Goal: Transaction & Acquisition: Purchase product/service

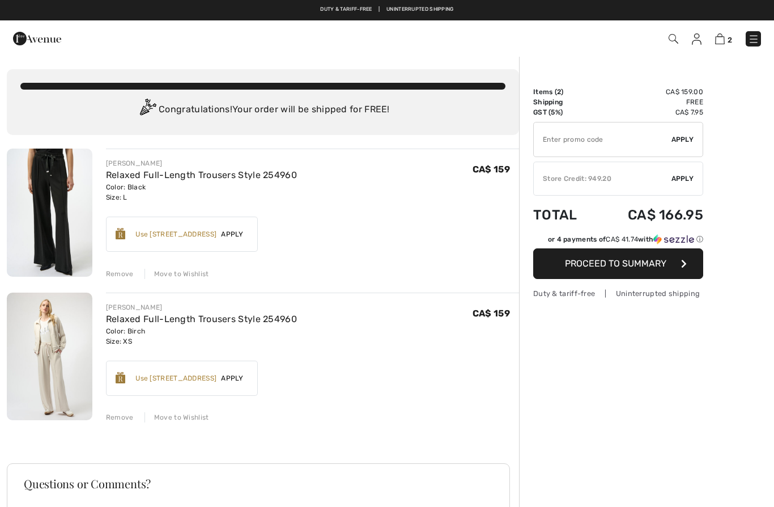
click at [669, 44] on span at bounding box center [672, 39] width 11 height 14
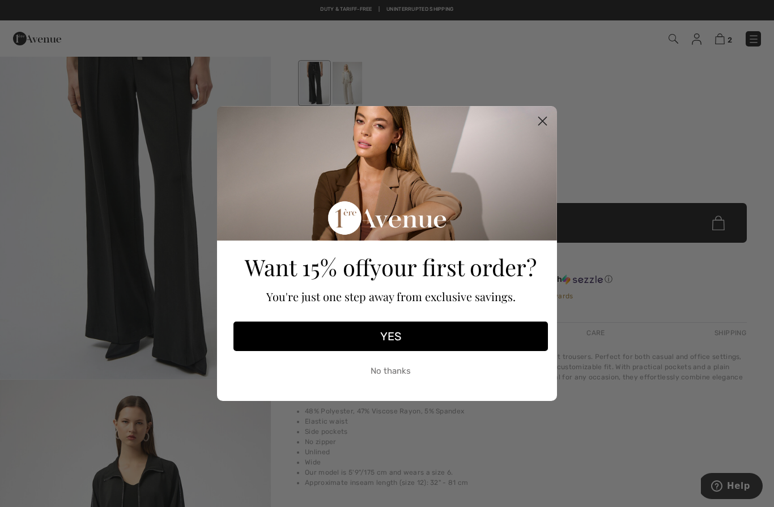
click at [546, 137] on div "Want 15% off your first order? You're just one step away from exclusive savings." at bounding box center [390, 214] width 321 height 206
click at [548, 118] on circle "Close dialog" at bounding box center [542, 121] width 19 height 19
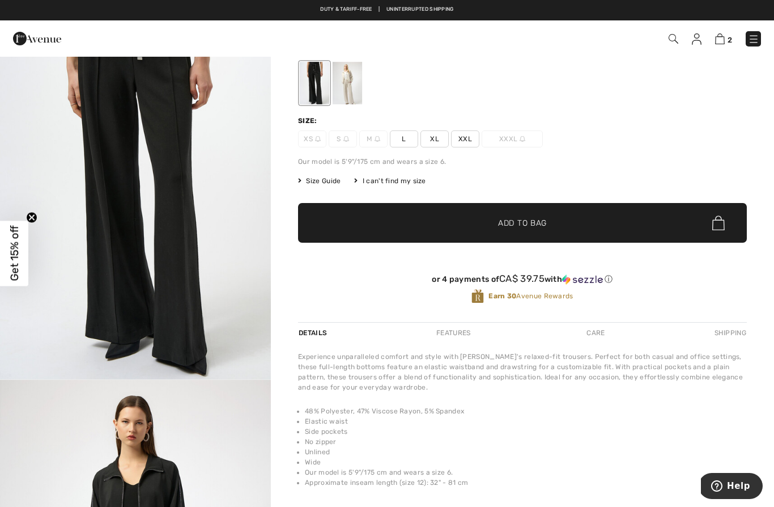
click at [674, 39] on img at bounding box center [674, 39] width 10 height 10
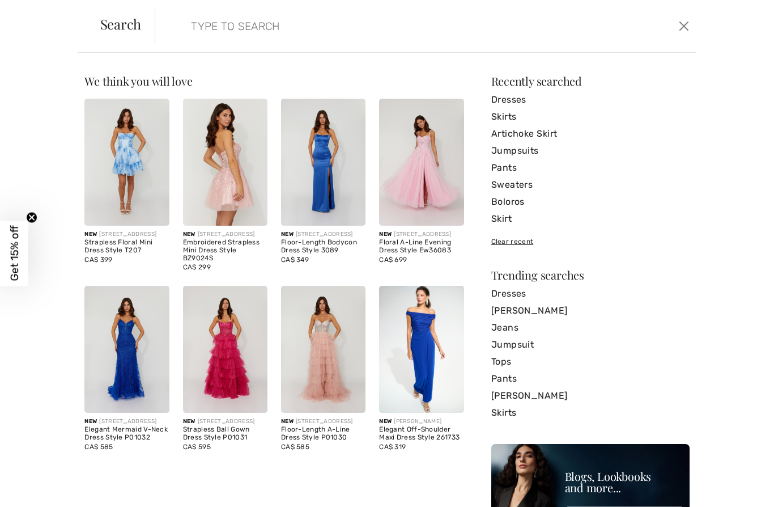
click at [363, 49] on div "Search Clear" at bounding box center [388, 26] width 620 height 53
click at [391, 41] on input "search" at bounding box center [368, 26] width 370 height 34
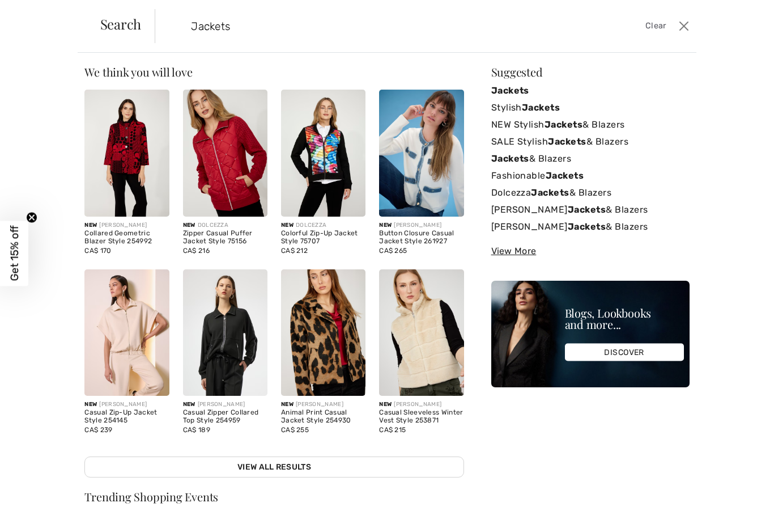
scroll to position [1, 0]
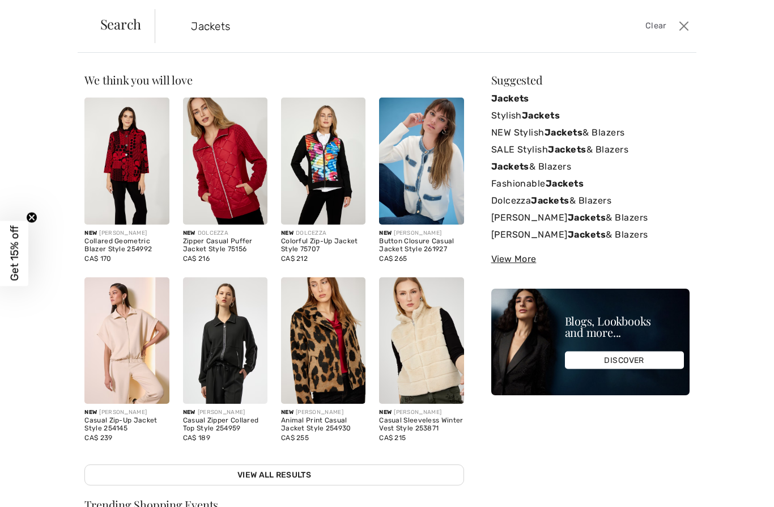
type input "Jackets"
click at [125, 13] on div "Search Jackets Clear" at bounding box center [388, 26] width 620 height 53
click at [235, 21] on input "Jackets" at bounding box center [368, 26] width 370 height 34
click at [767, 359] on div "We think you will love New 1ÈRE AVENUE SOIRÉE Strapless Floral Mini Dress Style…" at bounding box center [387, 280] width 774 height 454
click at [241, 372] on img at bounding box center [225, 340] width 84 height 127
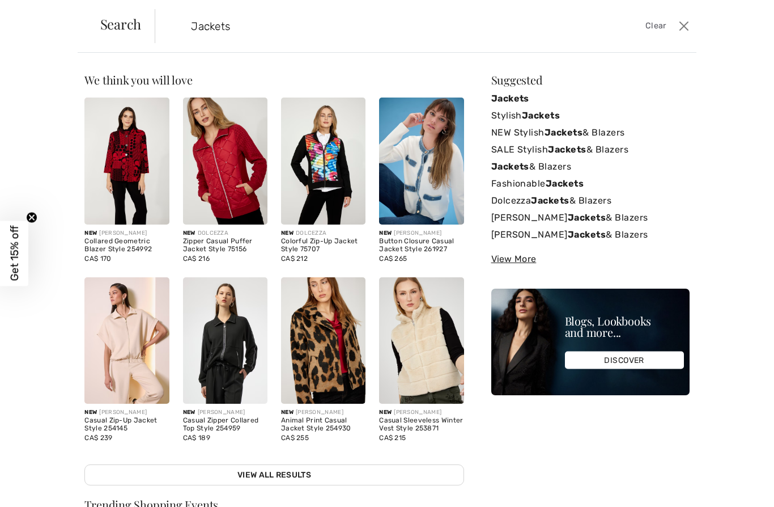
click at [233, 363] on img at bounding box center [225, 340] width 84 height 127
click at [234, 414] on div "New JOSEPH RIBKOFF" at bounding box center [225, 412] width 84 height 9
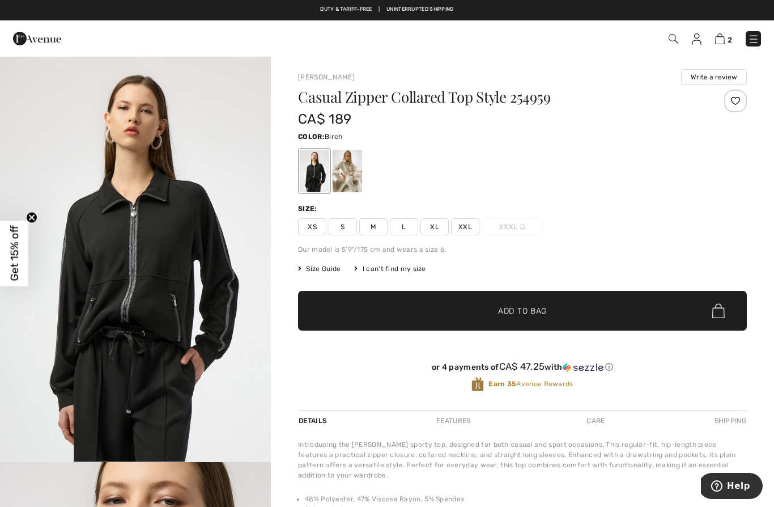
click at [353, 170] on div at bounding box center [347, 171] width 29 height 43
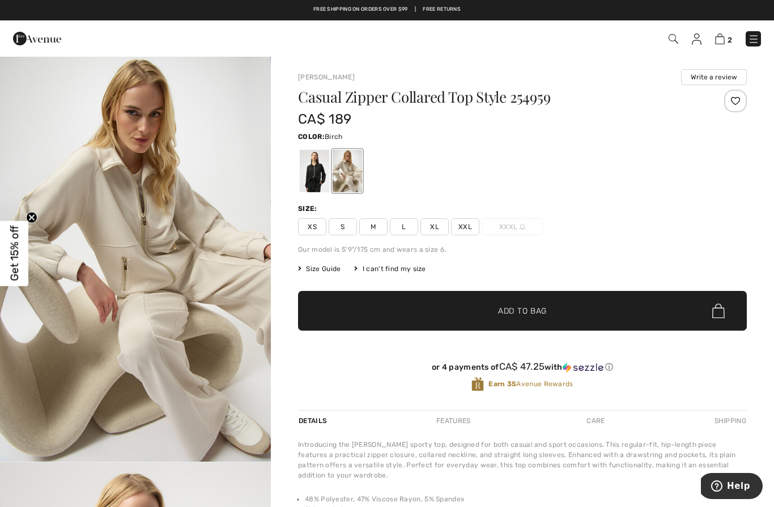
click at [317, 227] on span "XS" at bounding box center [312, 226] width 28 height 17
click at [517, 318] on span "✔ Added to Bag Add to Bag" at bounding box center [522, 311] width 449 height 40
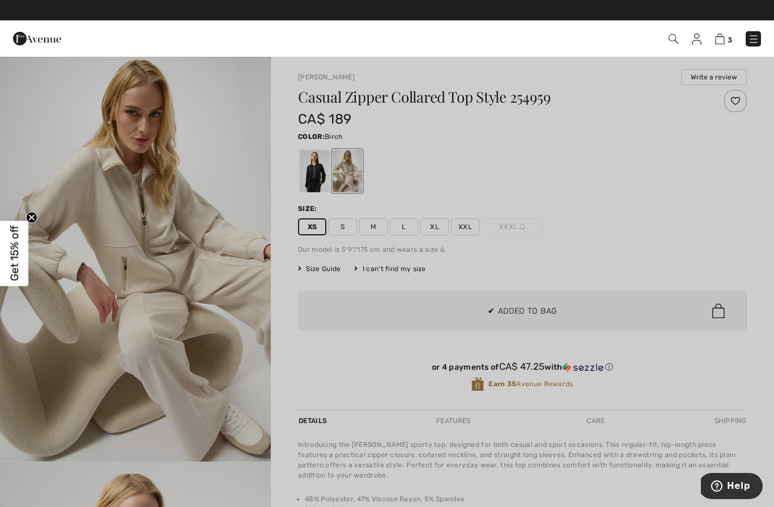
click at [249, 319] on div at bounding box center [387, 253] width 774 height 507
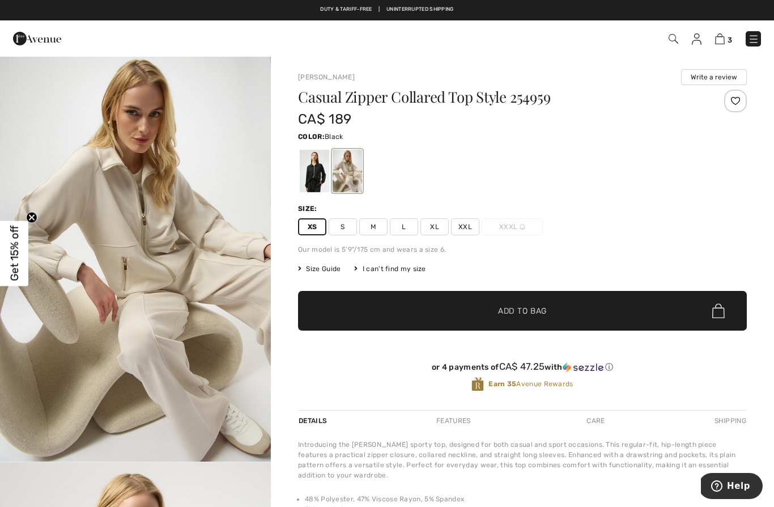
click at [315, 176] on div at bounding box center [314, 171] width 29 height 43
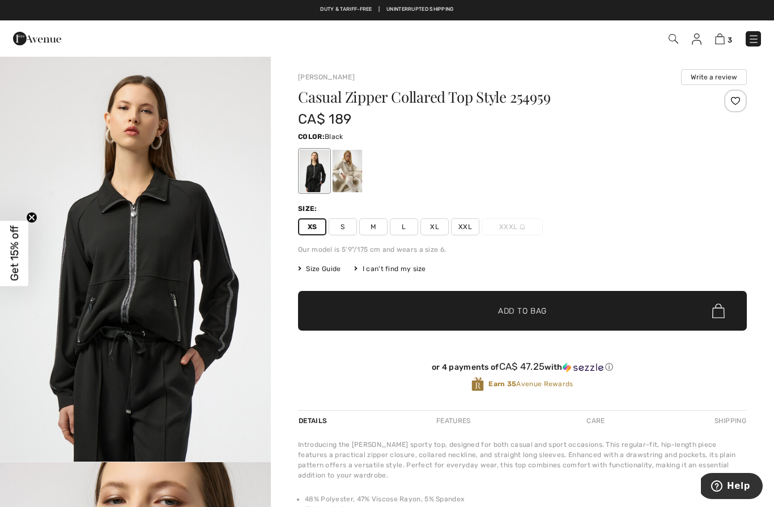
click at [520, 295] on span "✔ Added to Bag Add to Bag" at bounding box center [522, 311] width 449 height 40
click at [511, 308] on span "Add to Bag" at bounding box center [522, 311] width 49 height 12
click at [356, 171] on div at bounding box center [347, 171] width 29 height 43
click at [731, 45] on link "4" at bounding box center [723, 39] width 17 height 14
click at [720, 42] on img at bounding box center [720, 38] width 10 height 11
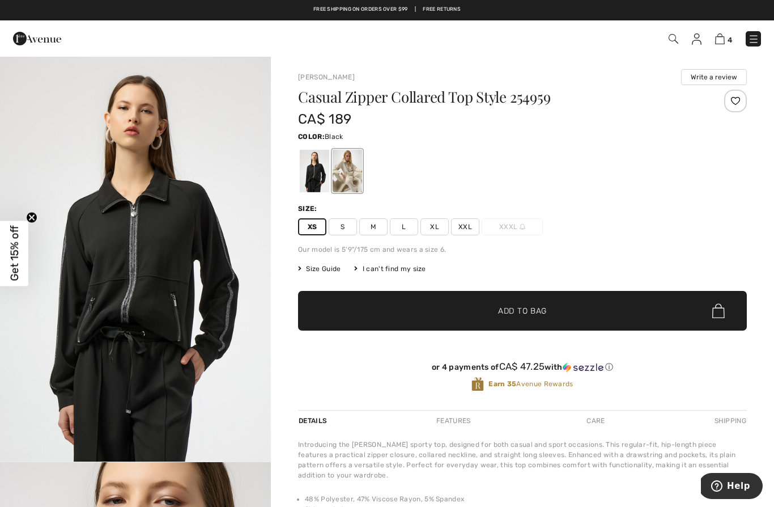
click at [720, 43] on img at bounding box center [720, 38] width 10 height 11
